Goal: Complete application form

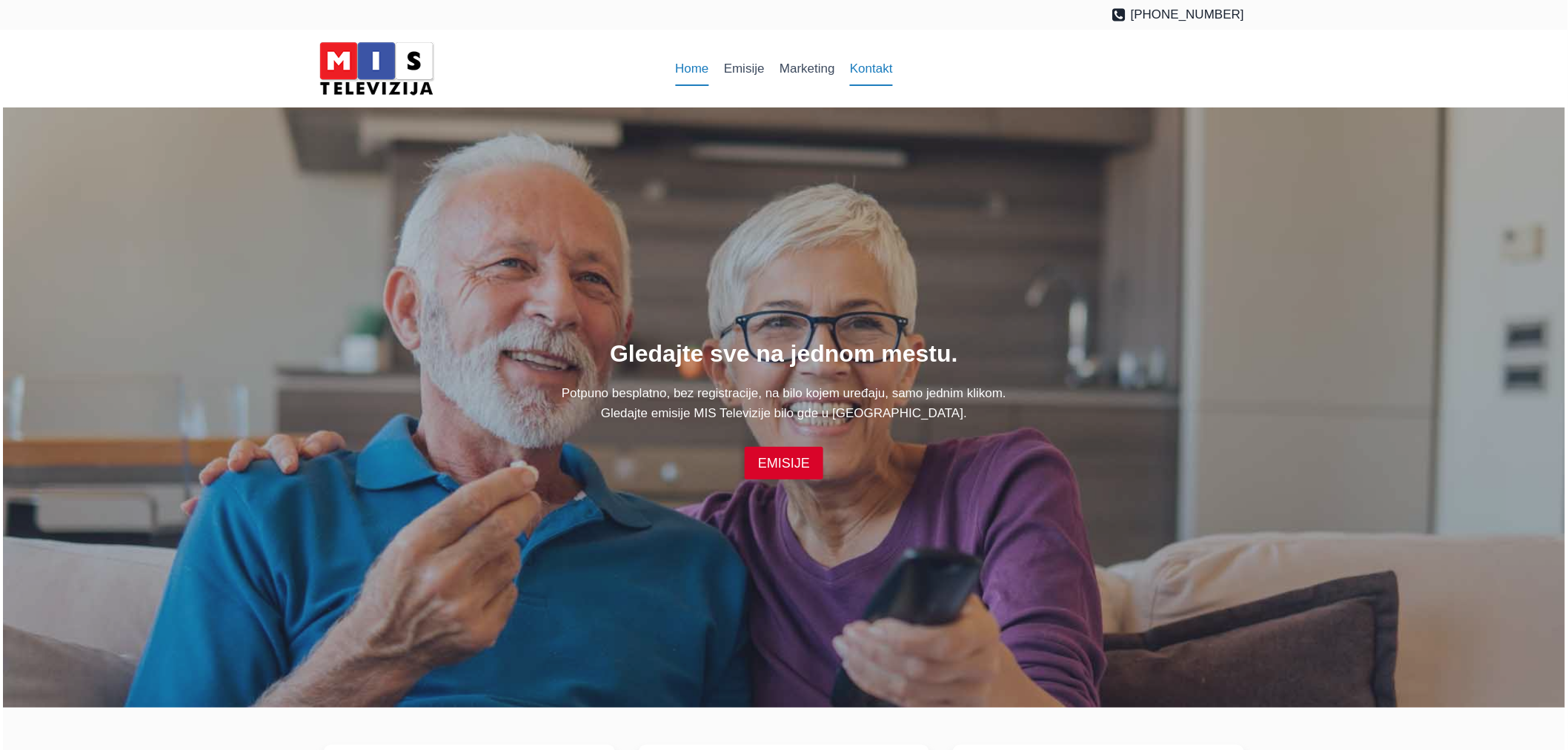
click at [879, 59] on link "Kontakt" at bounding box center [871, 68] width 57 height 36
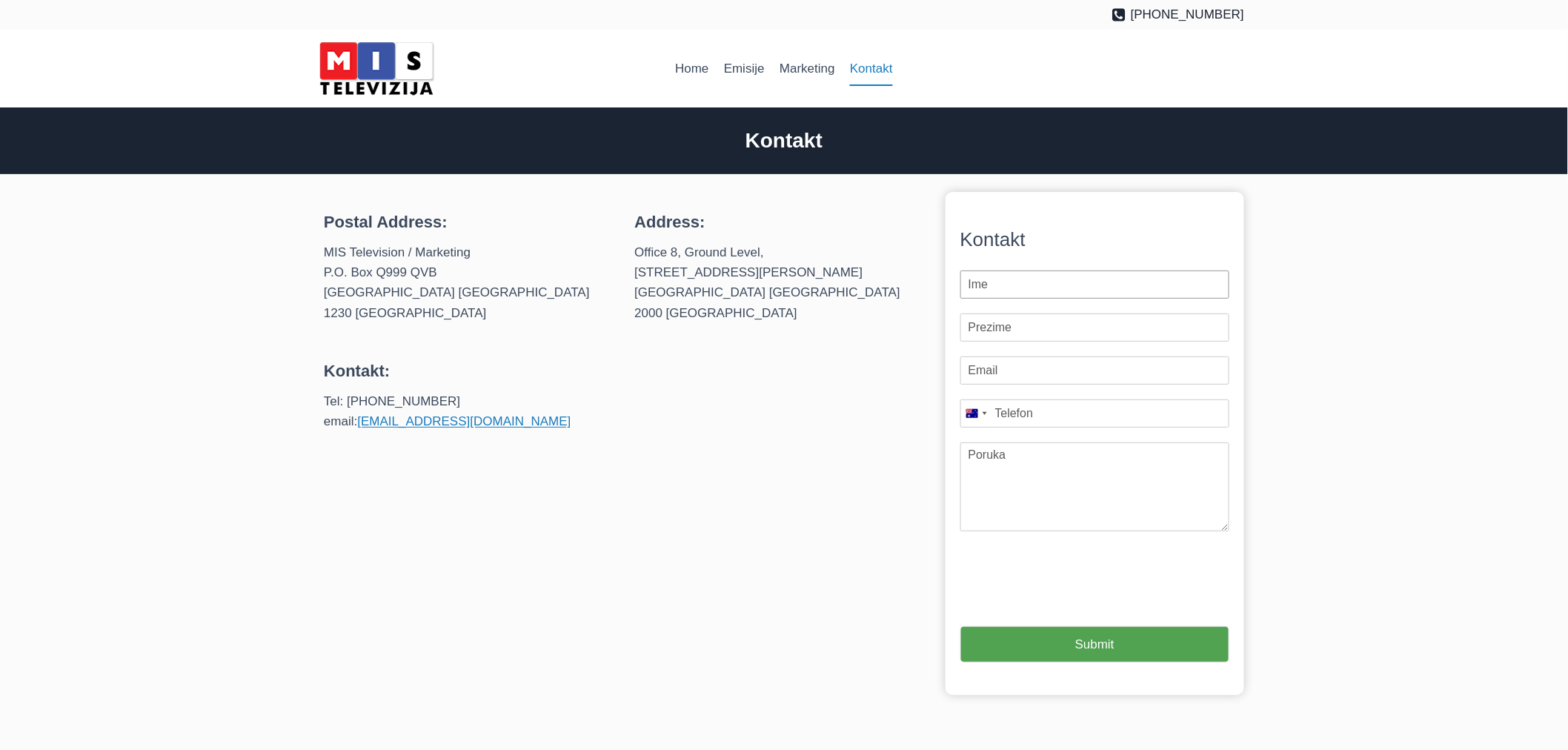
click at [1053, 290] on input "First Name *" at bounding box center [1095, 285] width 269 height 28
type input "www"
click at [1028, 325] on input "Last Name *" at bounding box center [1095, 328] width 269 height 28
type input "eee"
click at [1010, 372] on input "Email *" at bounding box center [1095, 371] width 269 height 28
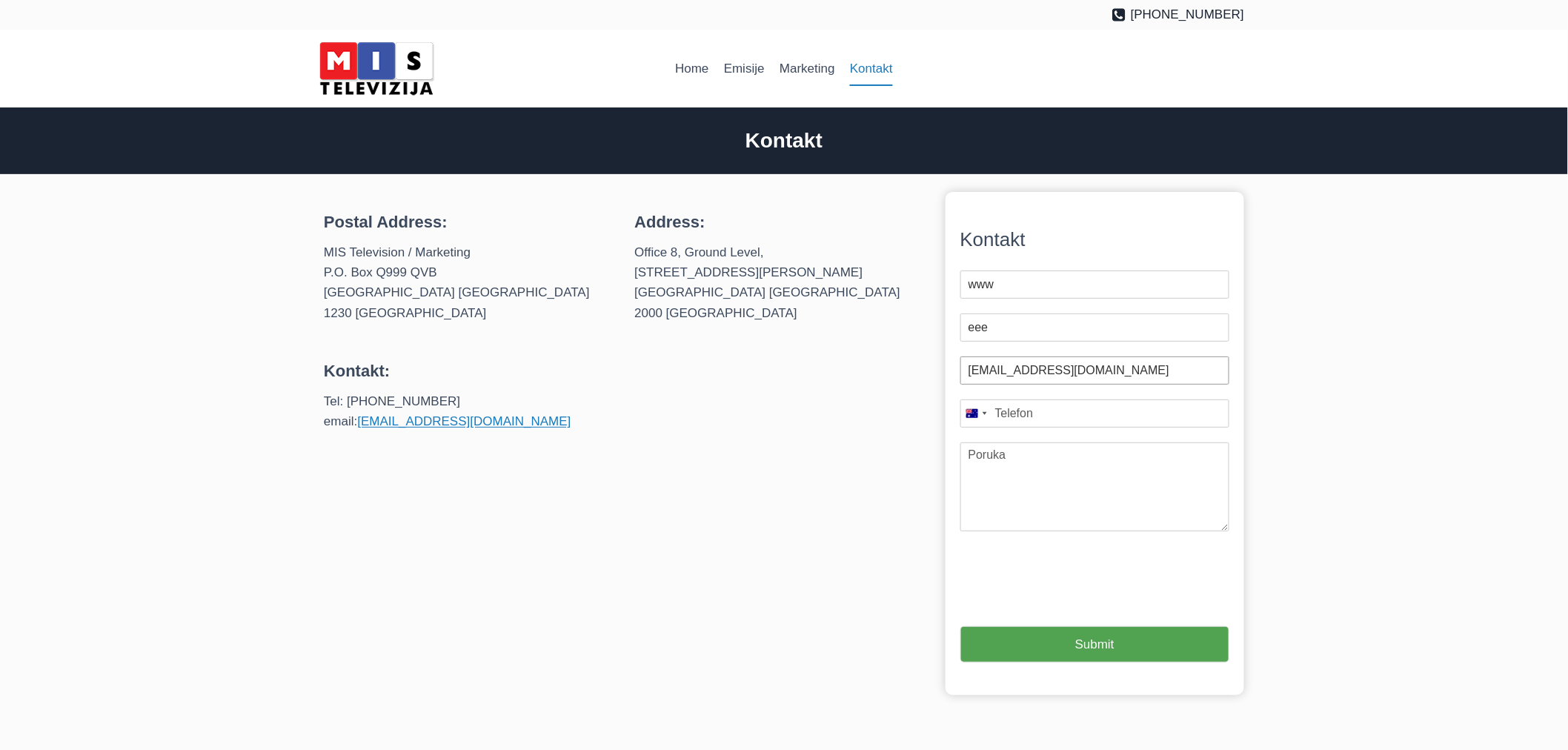
type input "ww@eee.com"
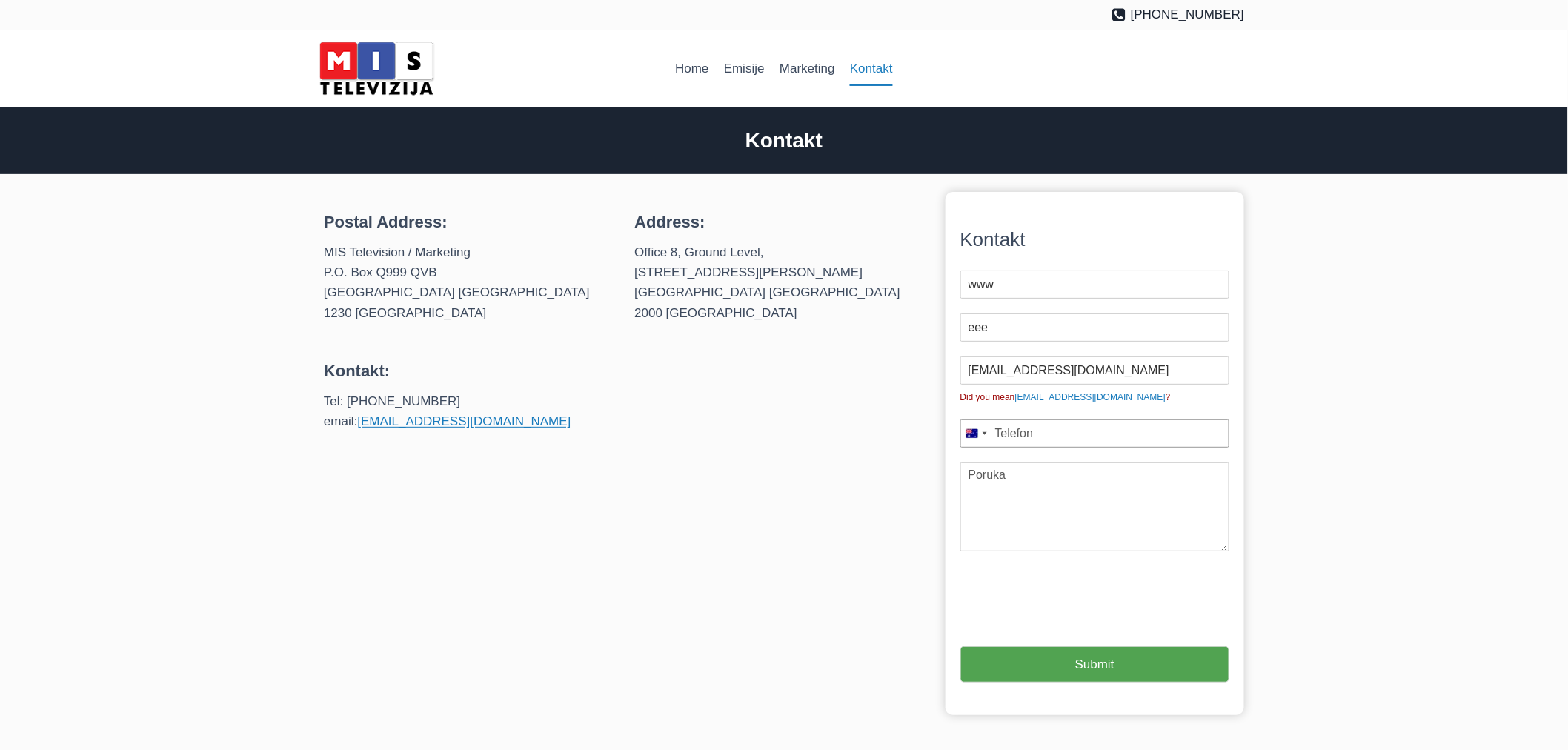
click at [1013, 408] on div "First Name * www Last Name * eee Email * ww@eee.com Did you mean ww@me.com ? Mo…" at bounding box center [1095, 411] width 269 height 296
type input "0411 120 444"
click at [1034, 482] on textarea "Message" at bounding box center [1095, 507] width 269 height 89
type textarea "2:53"
type input "1"
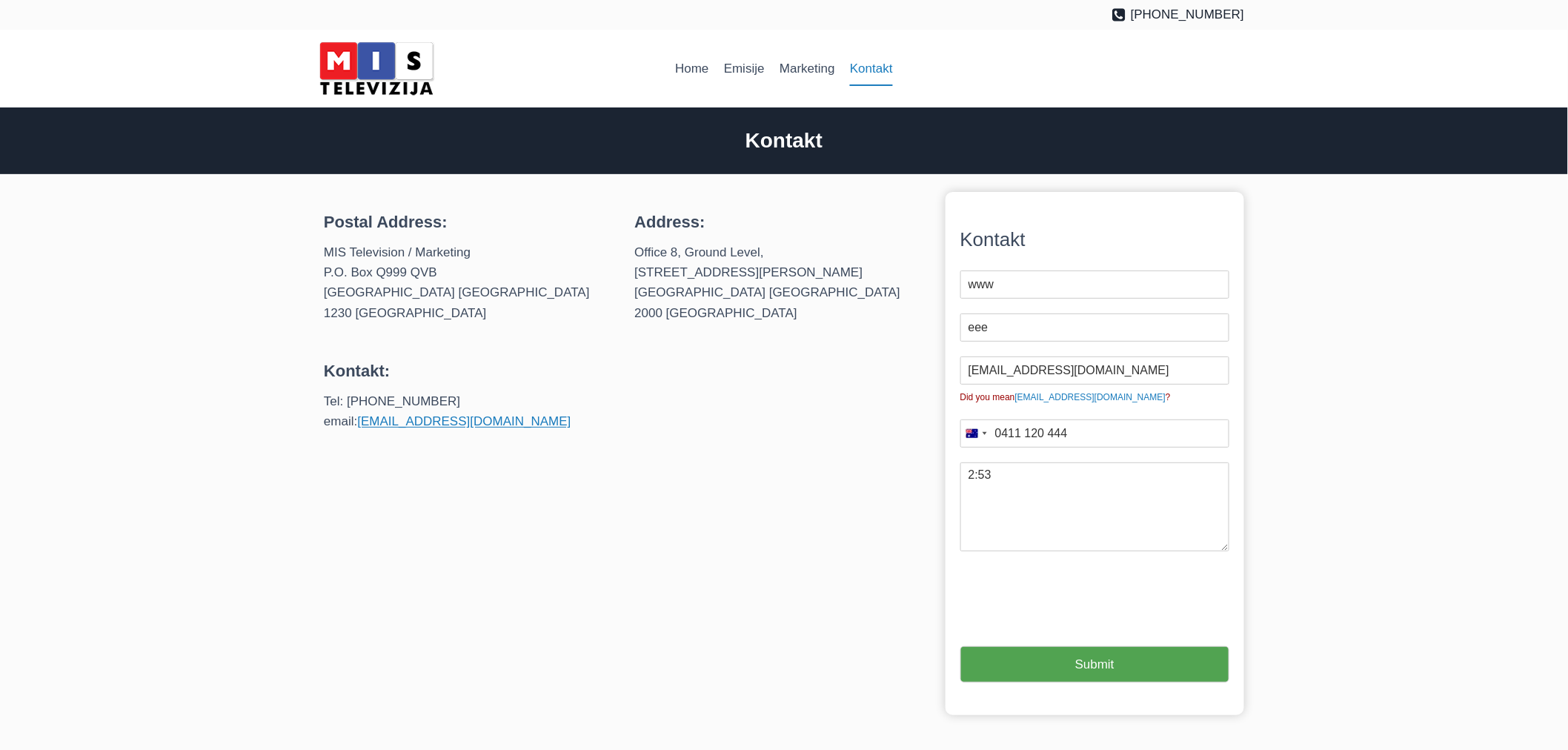
click at [1046, 663] on button "Submit" at bounding box center [1095, 664] width 269 height 37
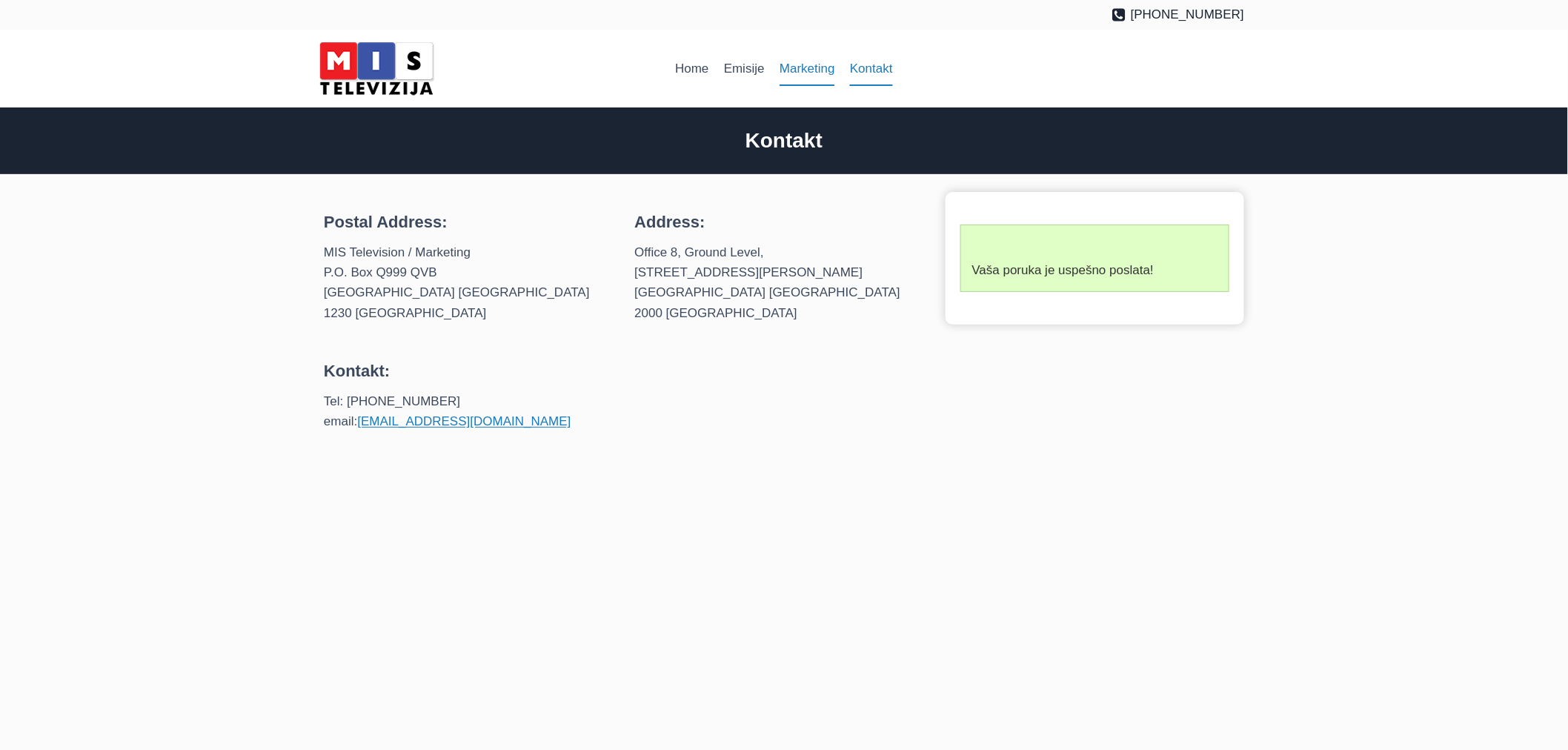
click at [813, 69] on link "Marketing" at bounding box center [807, 68] width 70 height 36
